Goal: Transaction & Acquisition: Purchase product/service

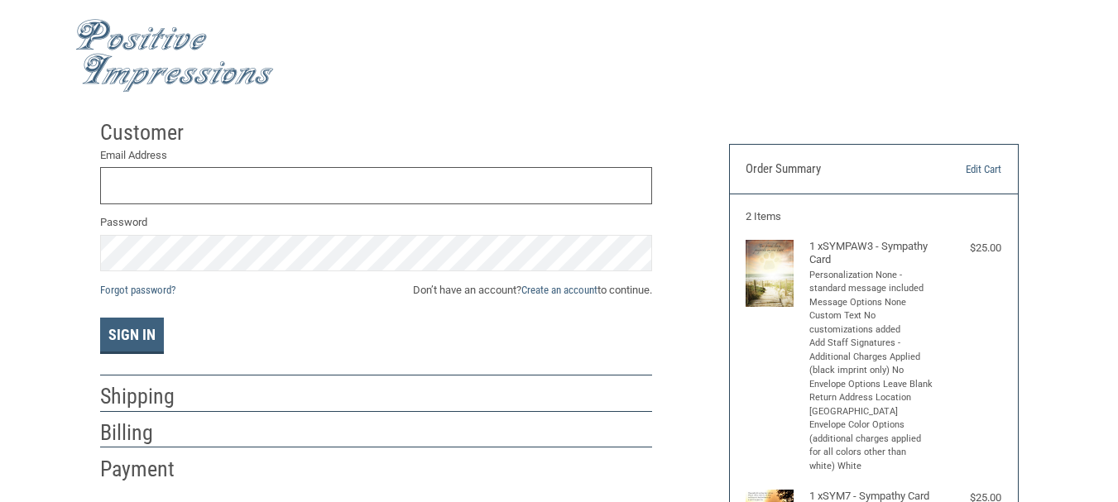
scroll to position [12, 0]
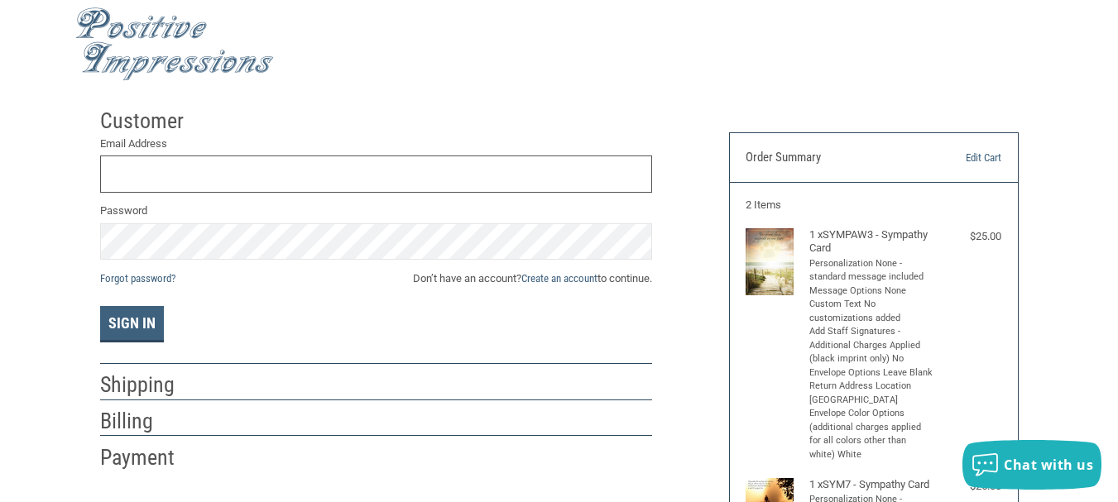
click at [242, 166] on input "Email Address" at bounding box center [376, 174] width 552 height 37
click at [175, 178] on input "Email Address" at bounding box center [376, 174] width 552 height 37
type input "[EMAIL_ADDRESS][DOMAIN_NAME]"
click at [319, 186] on input "[EMAIL_ADDRESS][DOMAIN_NAME]" at bounding box center [376, 174] width 552 height 37
drag, startPoint x: 315, startPoint y: 171, endPoint x: 40, endPoint y: 206, distance: 277.0
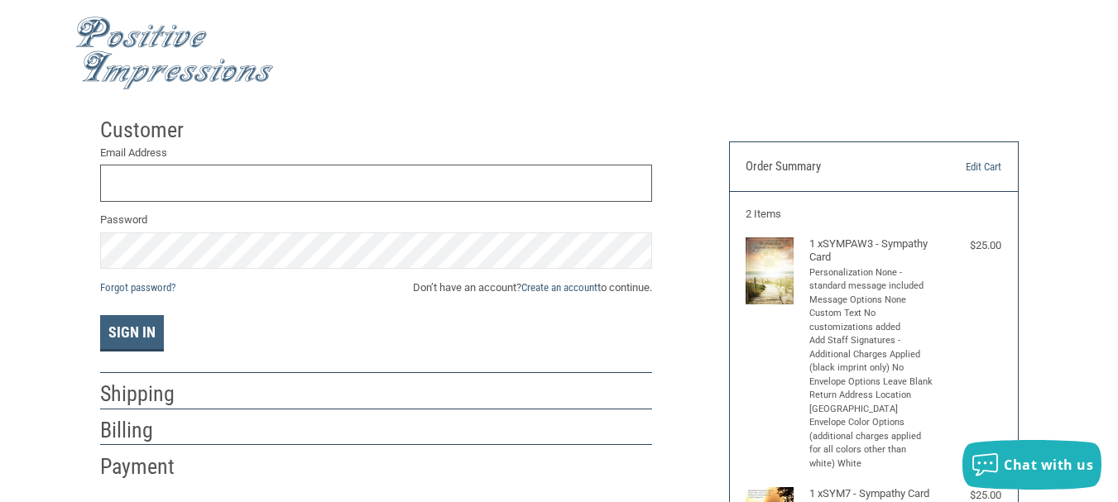
scroll to position [0, 0]
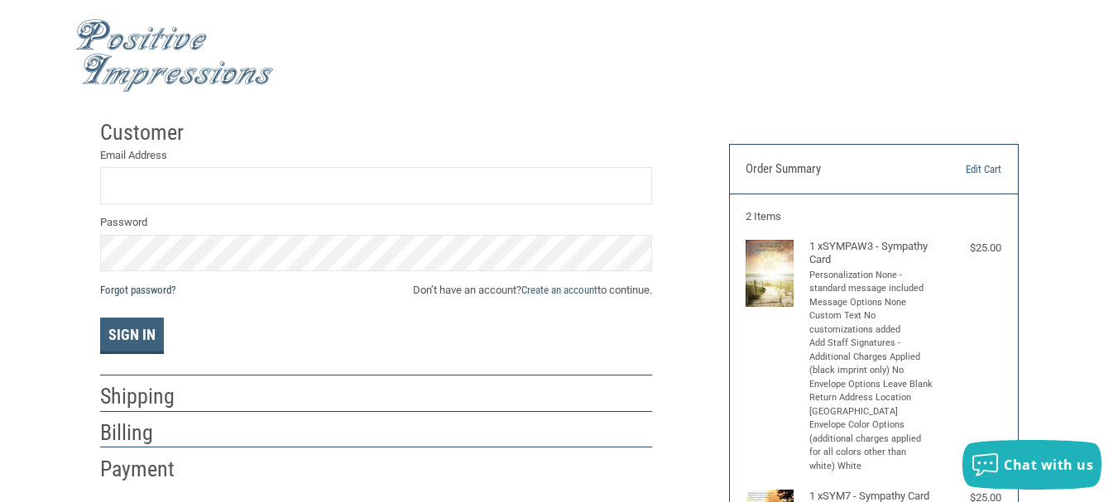
click at [152, 287] on link "Forgot password?" at bounding box center [137, 290] width 75 height 12
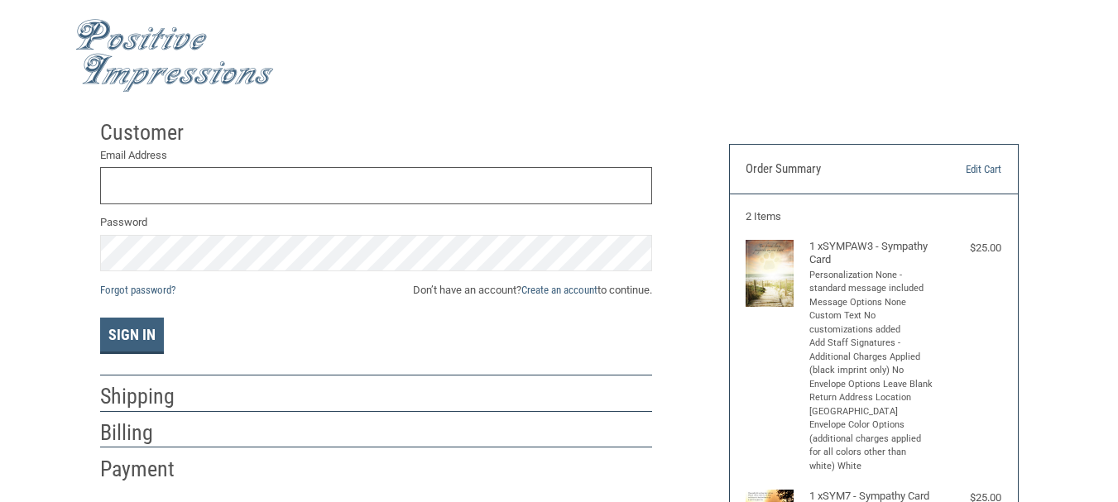
scroll to position [12, 0]
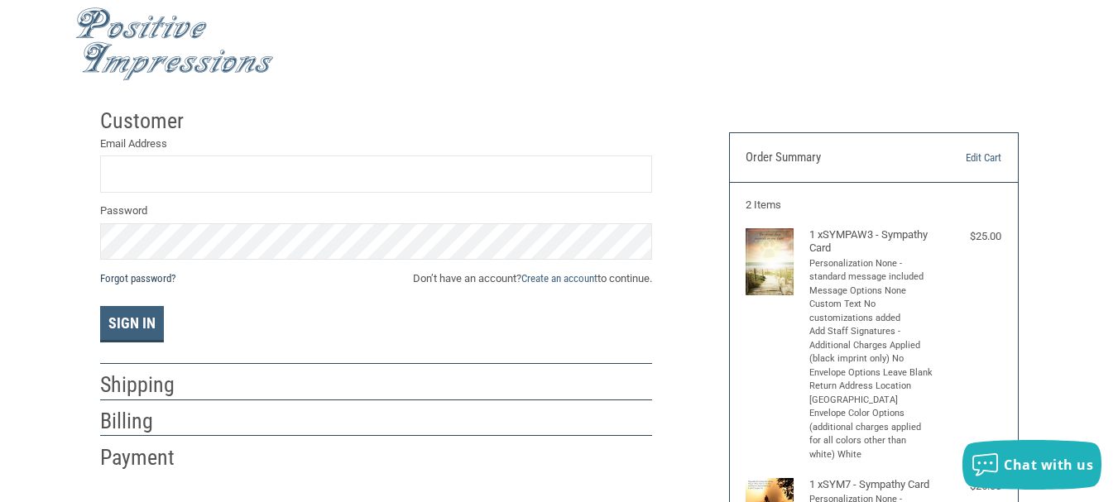
click at [149, 280] on link "Forgot password?" at bounding box center [137, 278] width 75 height 12
